Goal: Navigation & Orientation: Find specific page/section

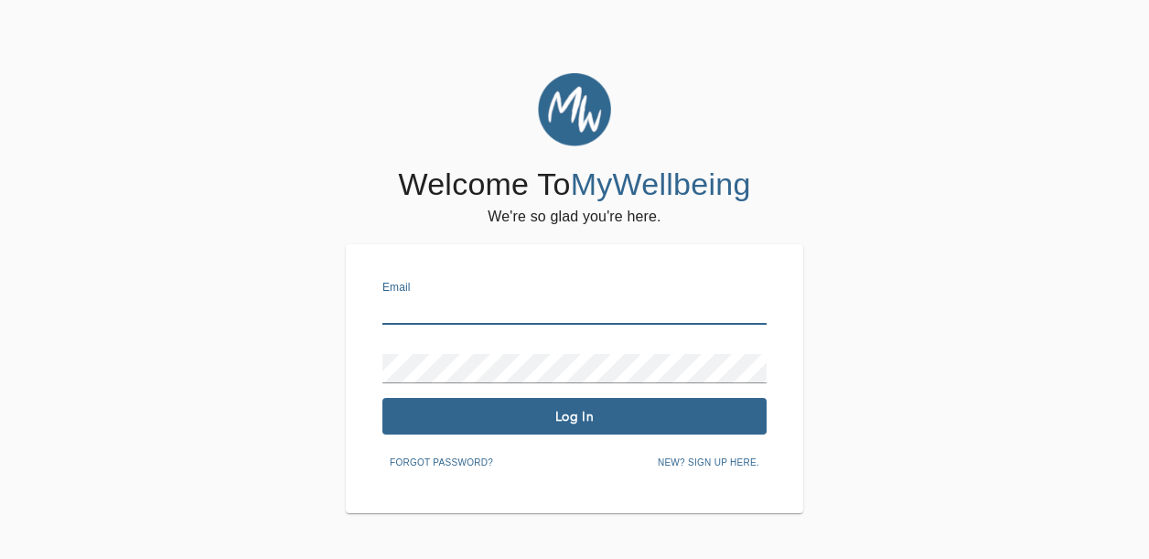
click at [487, 310] on input "text" at bounding box center [574, 309] width 384 height 29
type input "[EMAIL_ADDRESS][DOMAIN_NAME]"
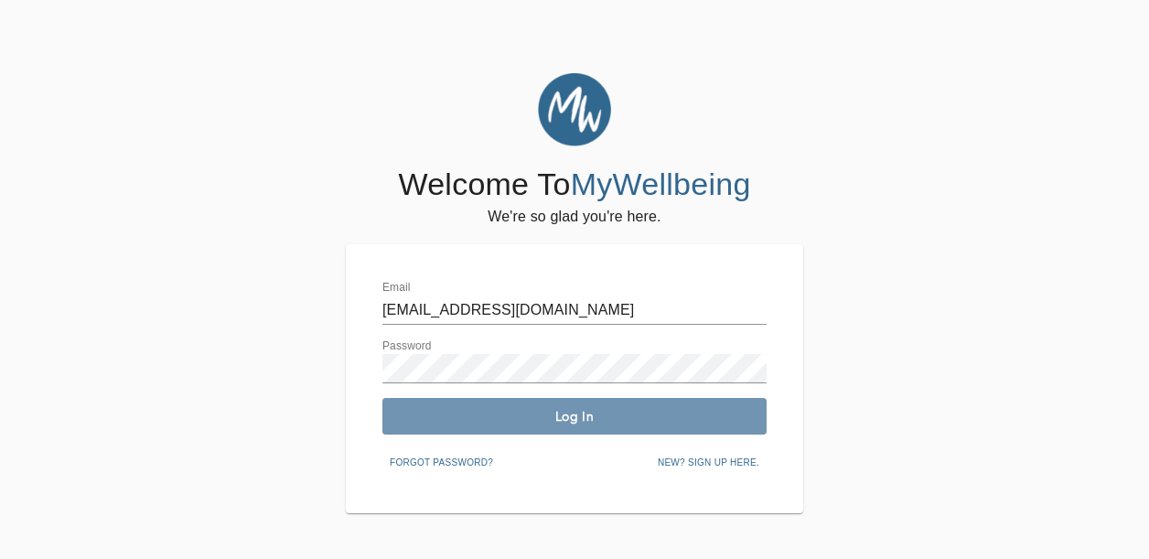
click at [545, 414] on span "Log In" at bounding box center [575, 416] width 370 height 17
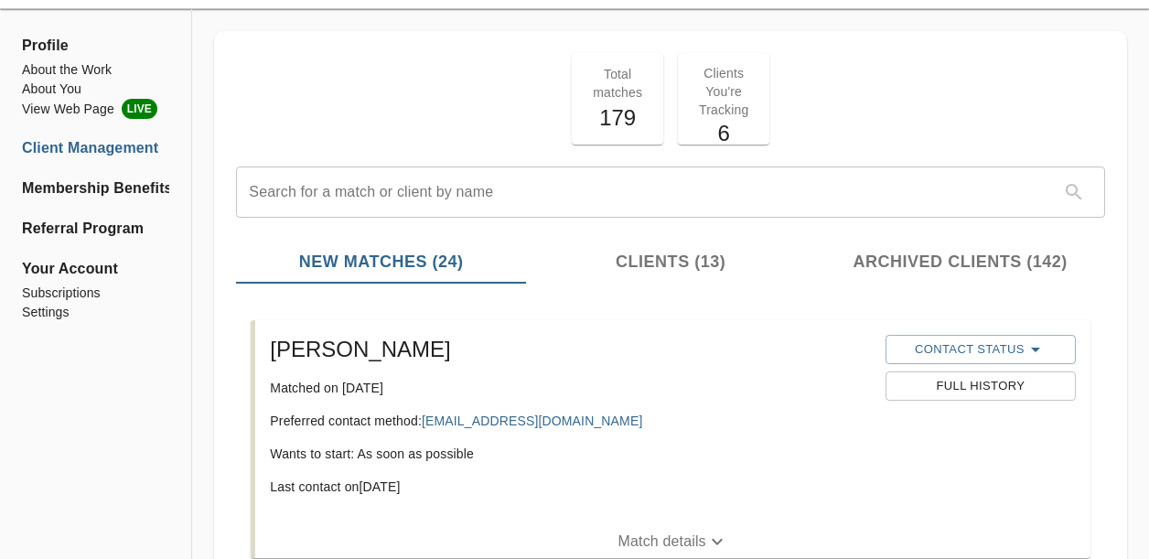
scroll to position [74, 0]
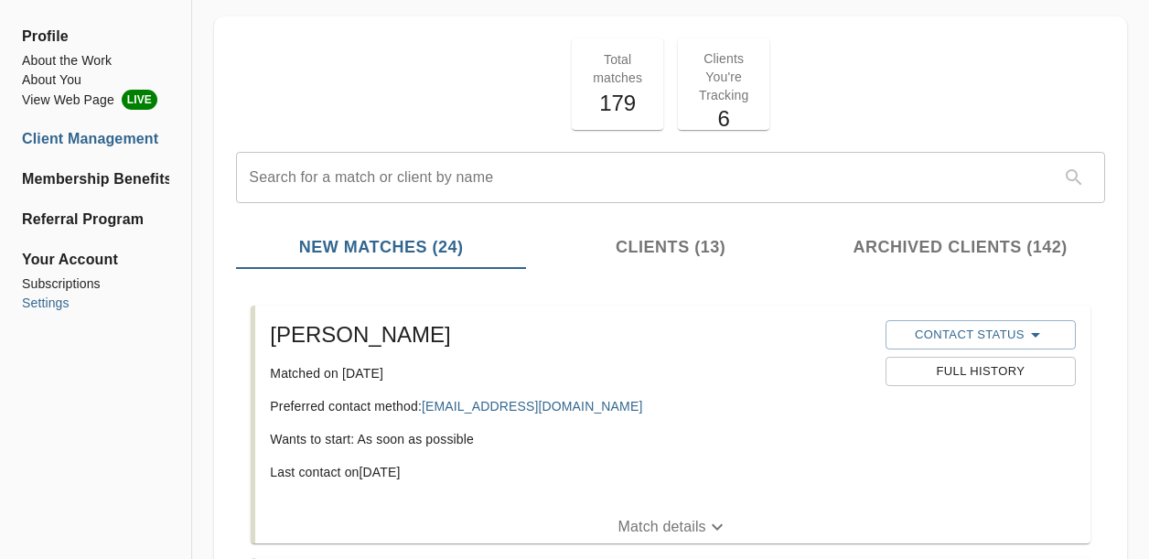
click at [56, 306] on li "Settings" at bounding box center [95, 303] width 147 height 19
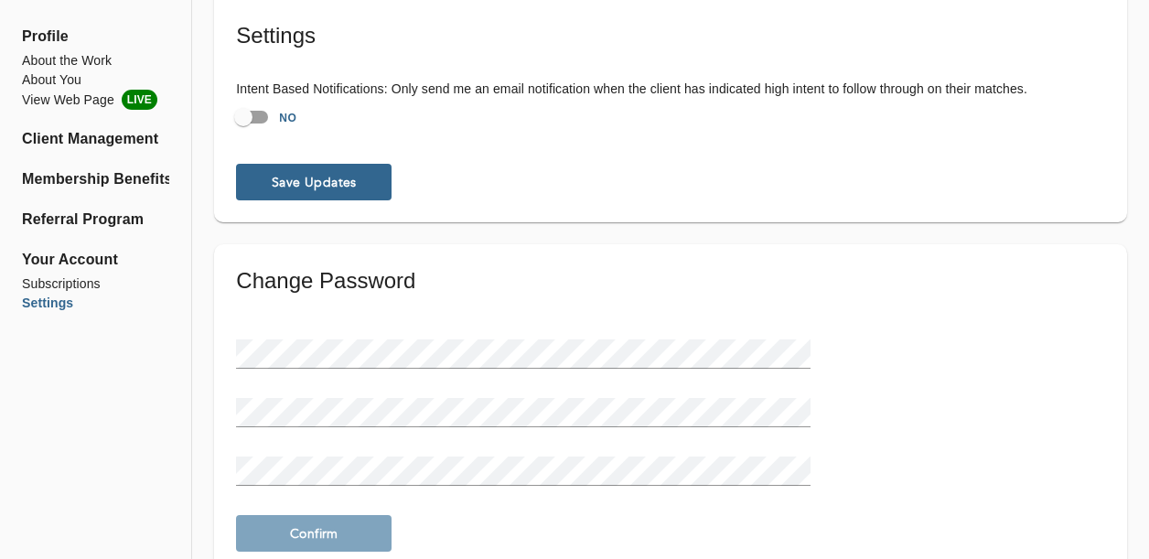
scroll to position [381, 0]
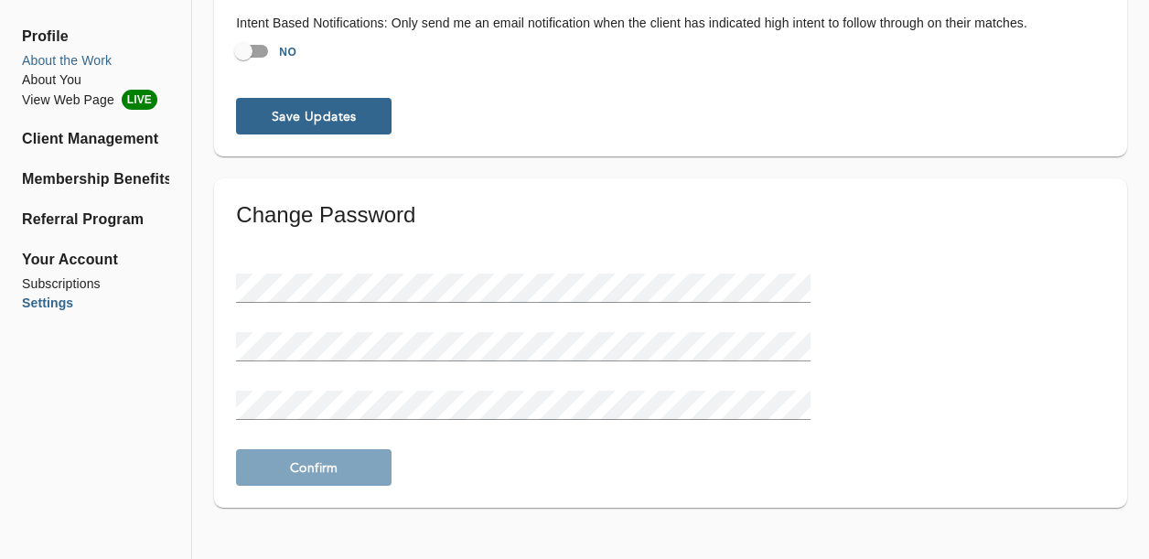
click at [70, 68] on li "About the Work" at bounding box center [95, 60] width 147 height 19
